Goal: Information Seeking & Learning: Learn about a topic

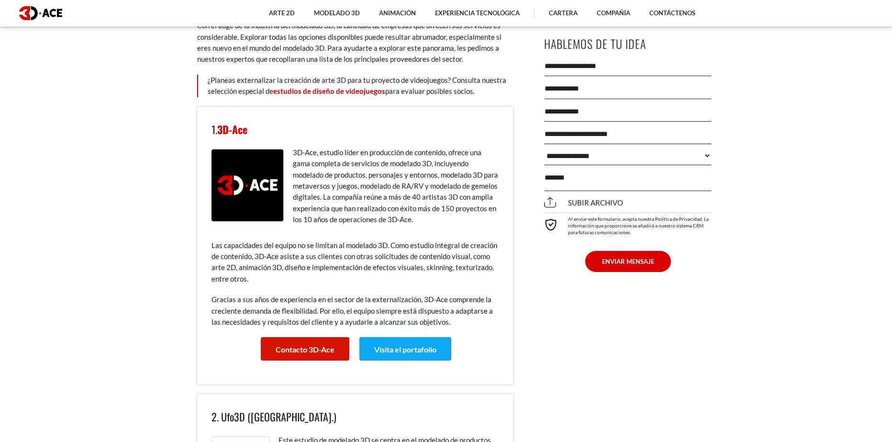
scroll to position [2088, 0]
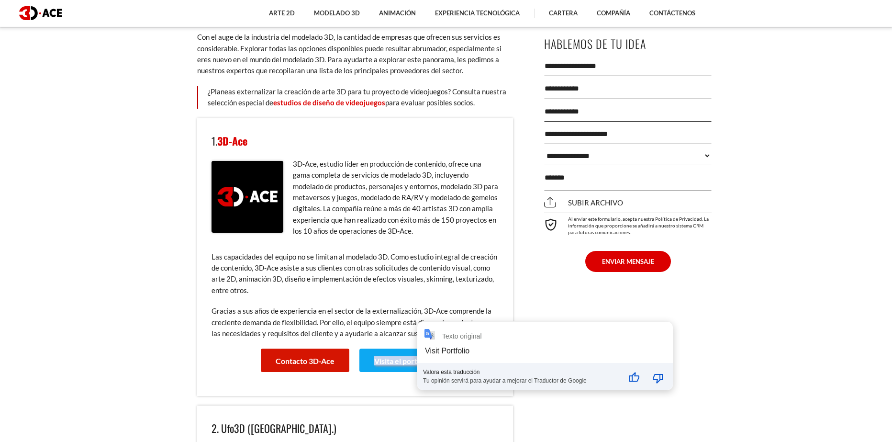
click at [423, 361] on div "**********" at bounding box center [544, 356] width 255 height 68
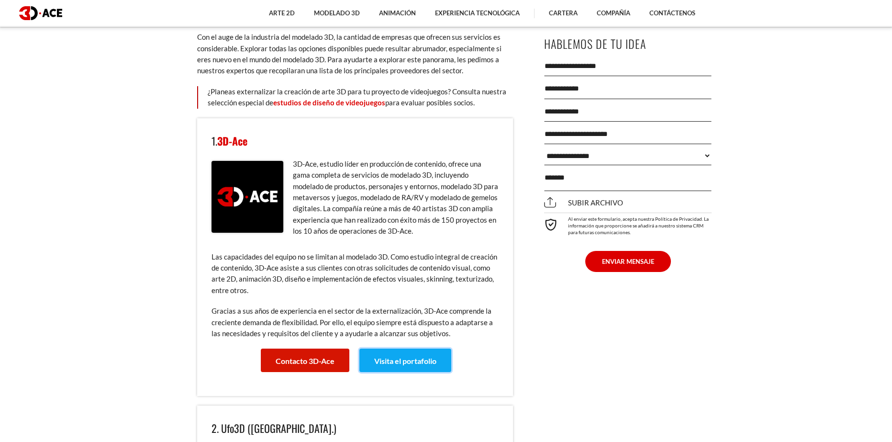
click at [407, 361] on font "Visita el portafolio" at bounding box center [405, 360] width 62 height 9
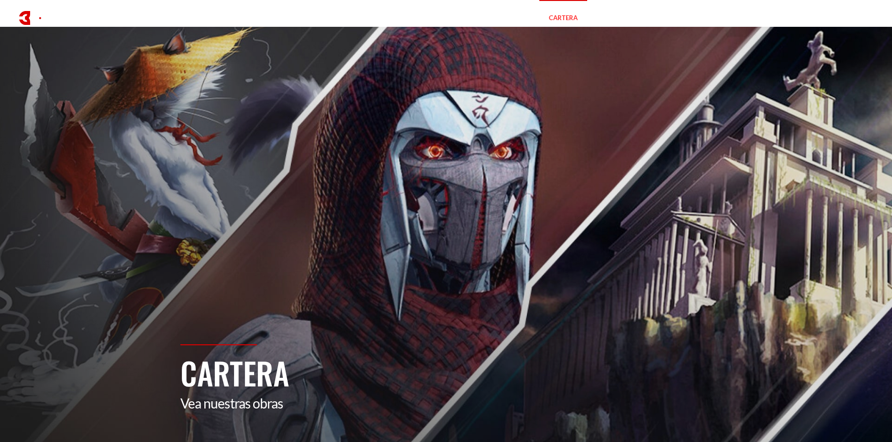
click at [489, 82] on section "Cartera Vea nuestras obras" at bounding box center [446, 248] width 892 height 442
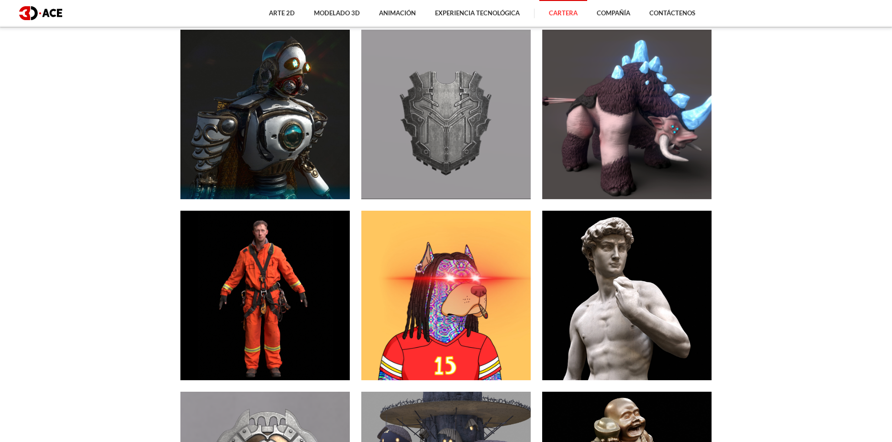
scroll to position [1177, 0]
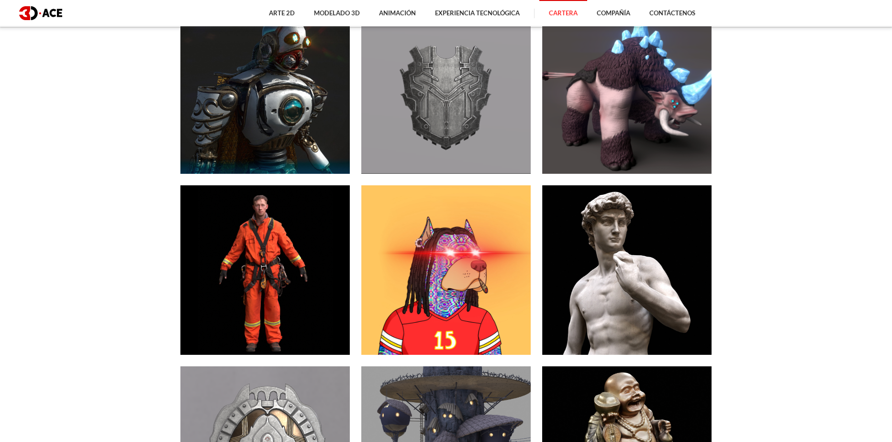
drag, startPoint x: 886, startPoint y: 79, endPoint x: 883, endPoint y: 95, distance: 16.6
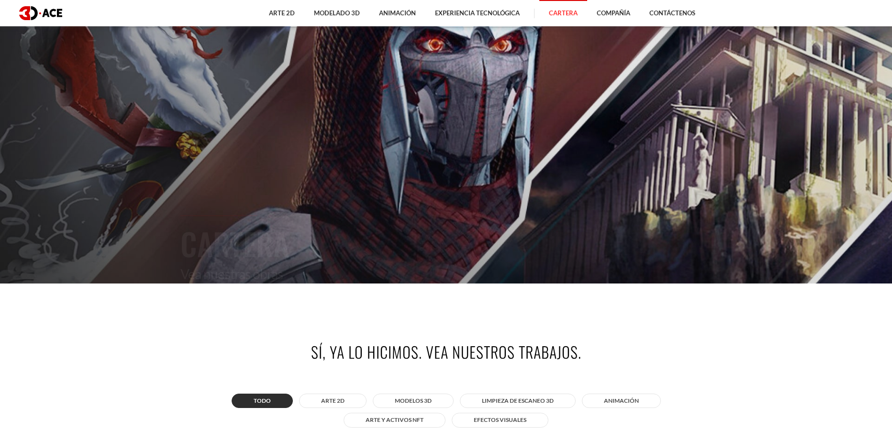
scroll to position [168, 0]
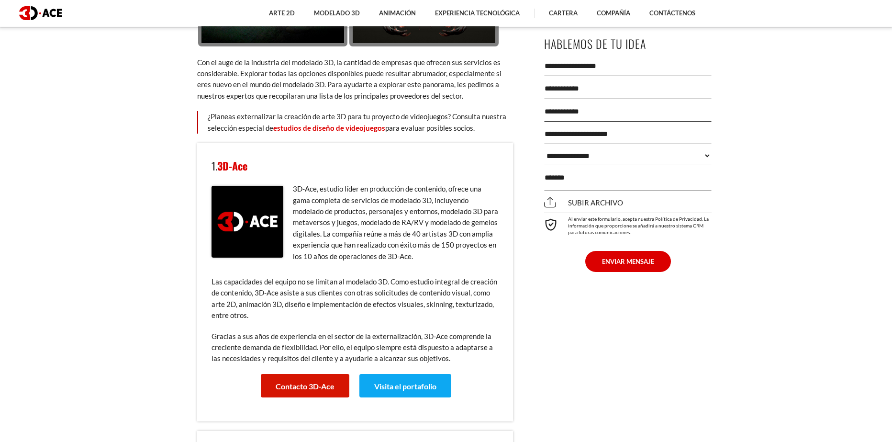
scroll to position [2074, 0]
click at [170, 242] on section "24 de mayo de 2023 Hoy en día, el rango de implementación del modelado 3D es mu…" at bounding box center [446, 370] width 892 height 3951
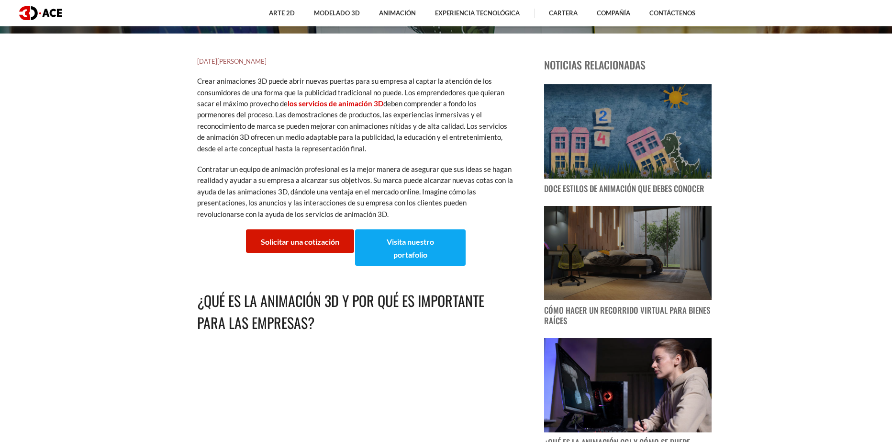
scroll to position [410, 0]
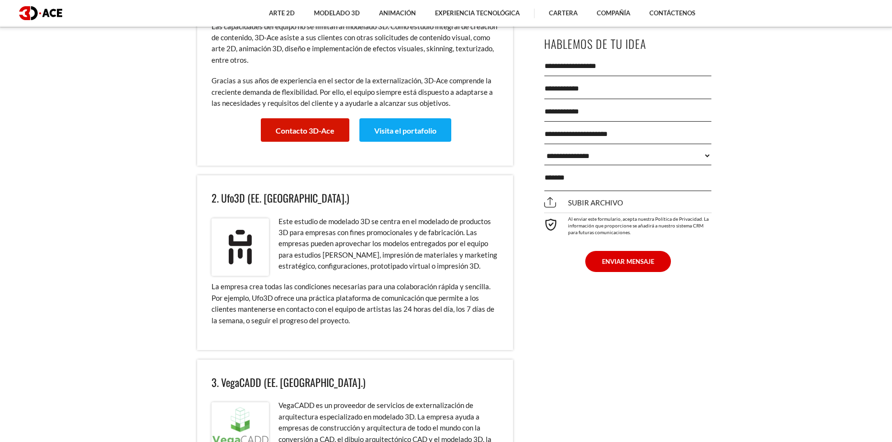
scroll to position [2312, 0]
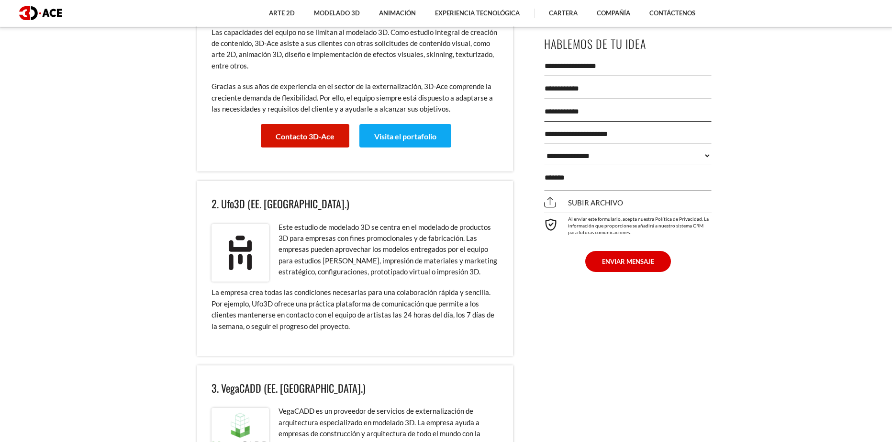
click at [236, 207] on font "2. Ufo3D (EE. [GEOGRAPHIC_DATA].)" at bounding box center [280, 203] width 138 height 15
